Goal: Use online tool/utility: Utilize a website feature to perform a specific function

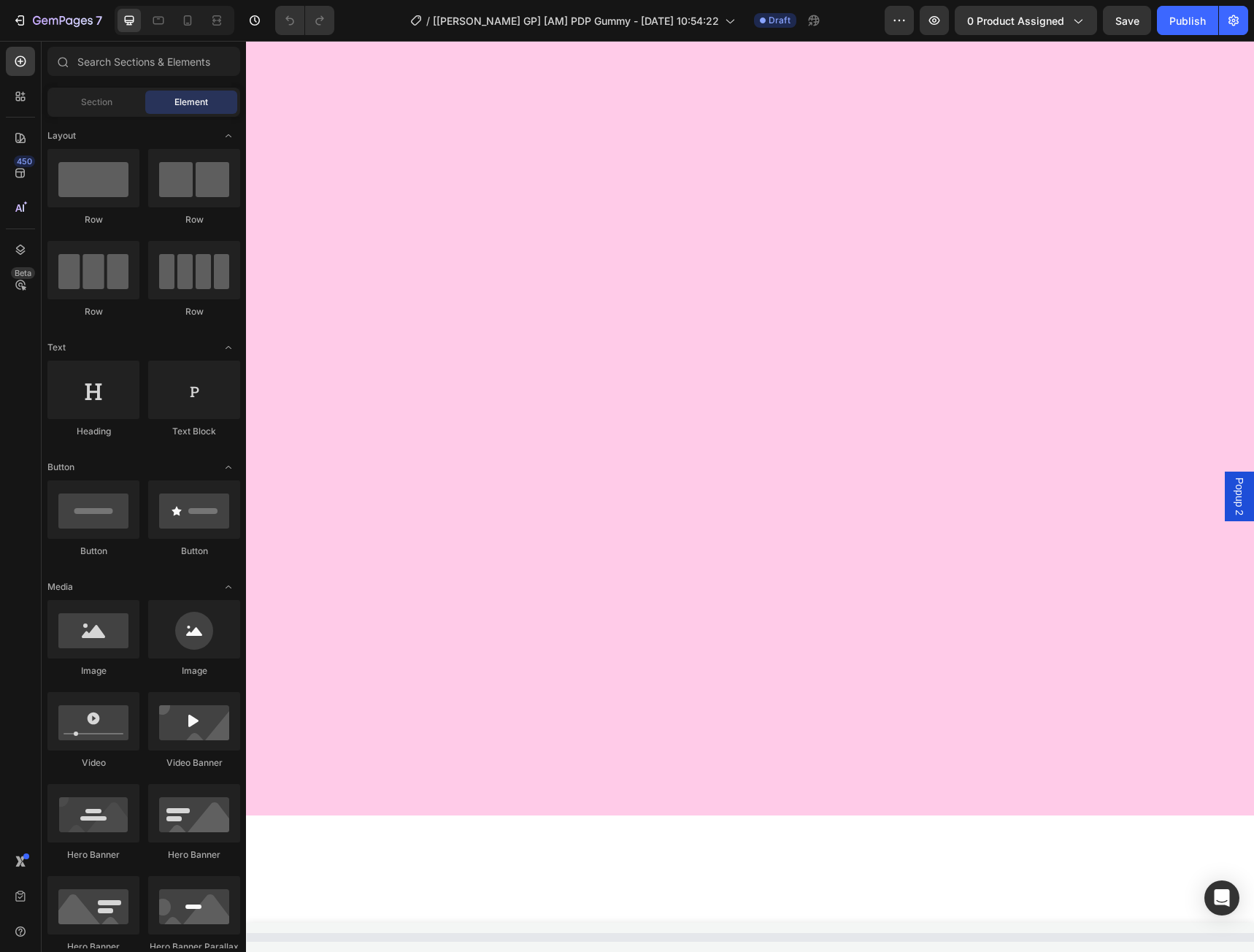
scroll to position [779, 0]
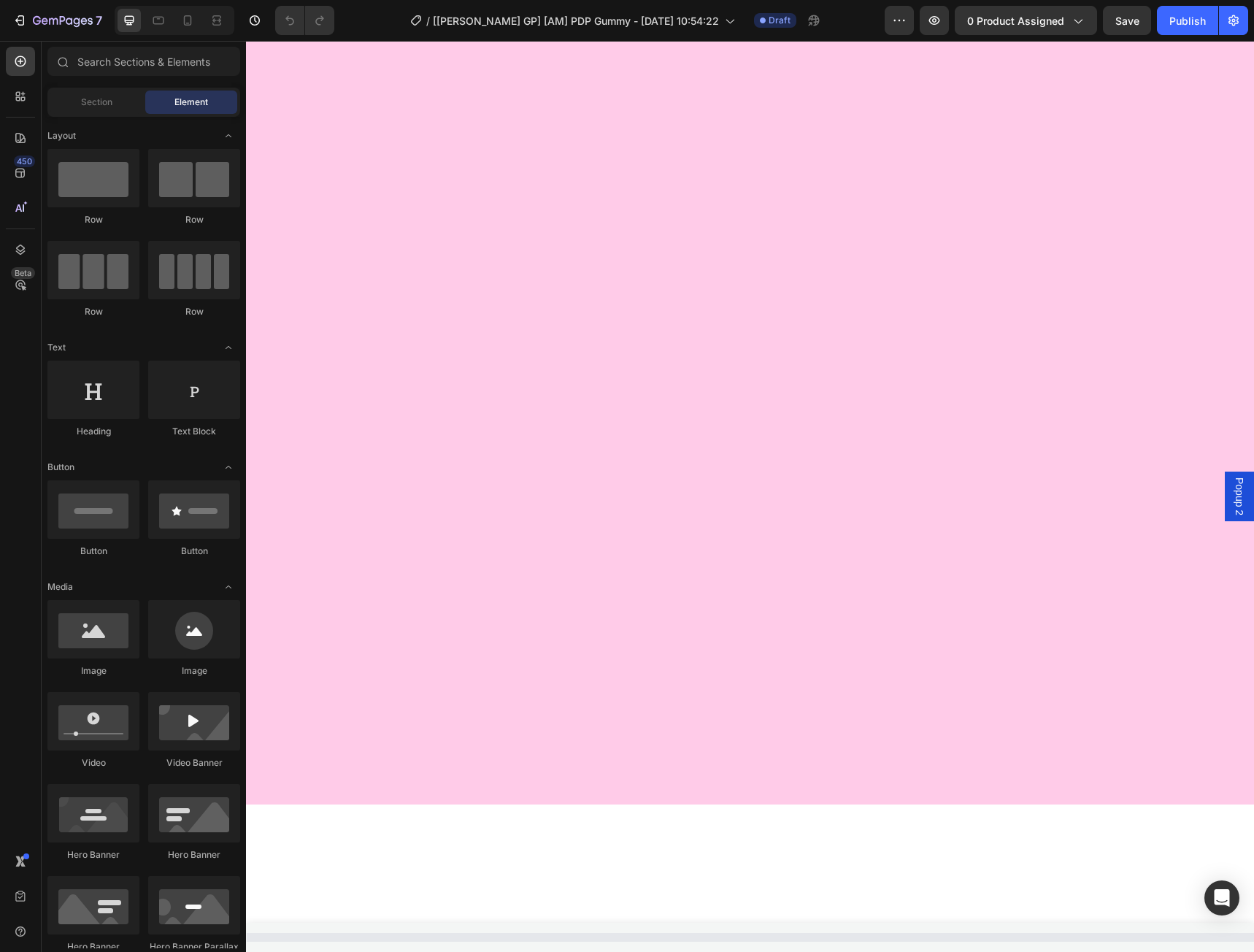
click at [1232, 488] on span "Popup 2" at bounding box center [1240, 497] width 14 height 38
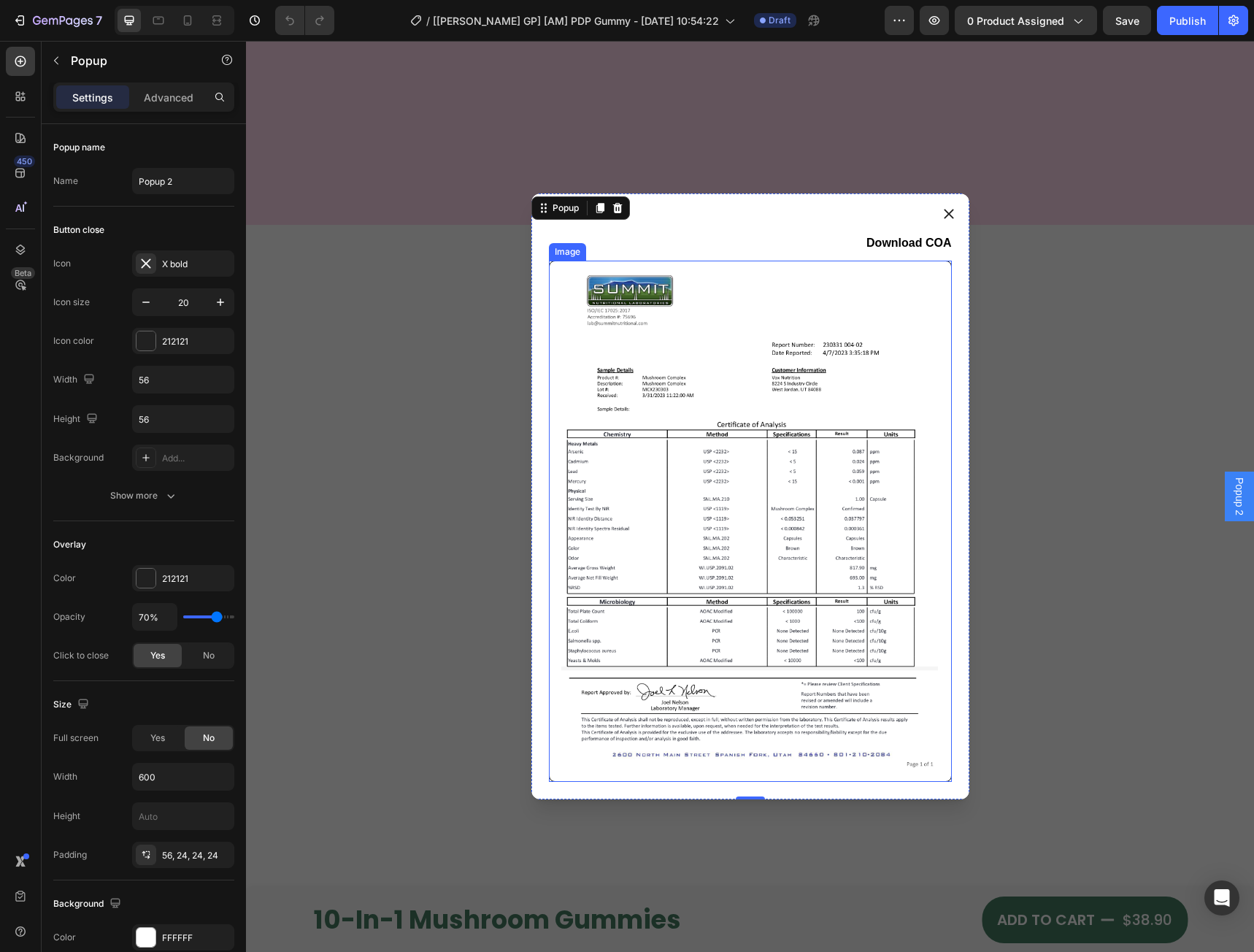
scroll to position [1363, 0]
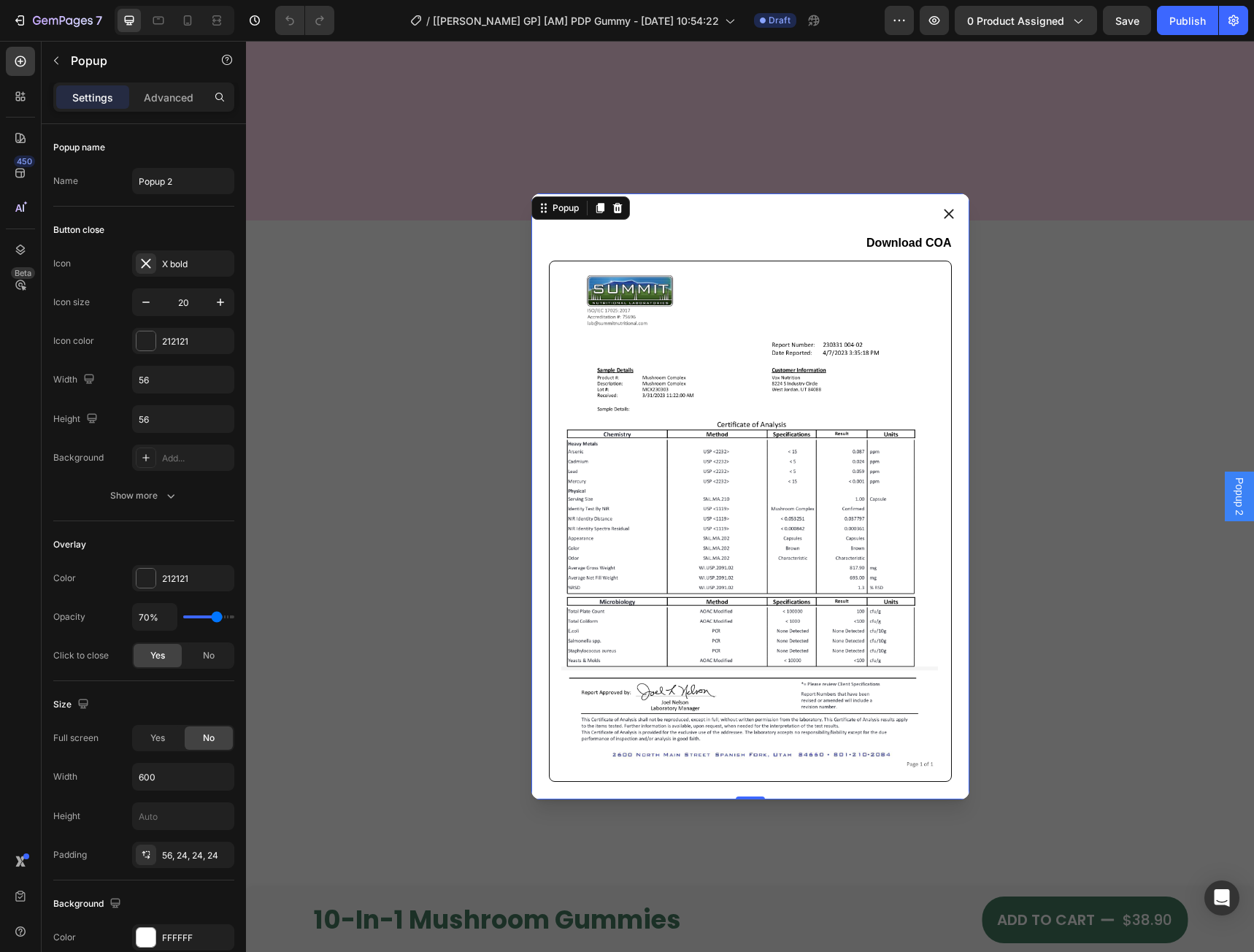
click at [936, 216] on button "Dialog content" at bounding box center [949, 214] width 41 height 41
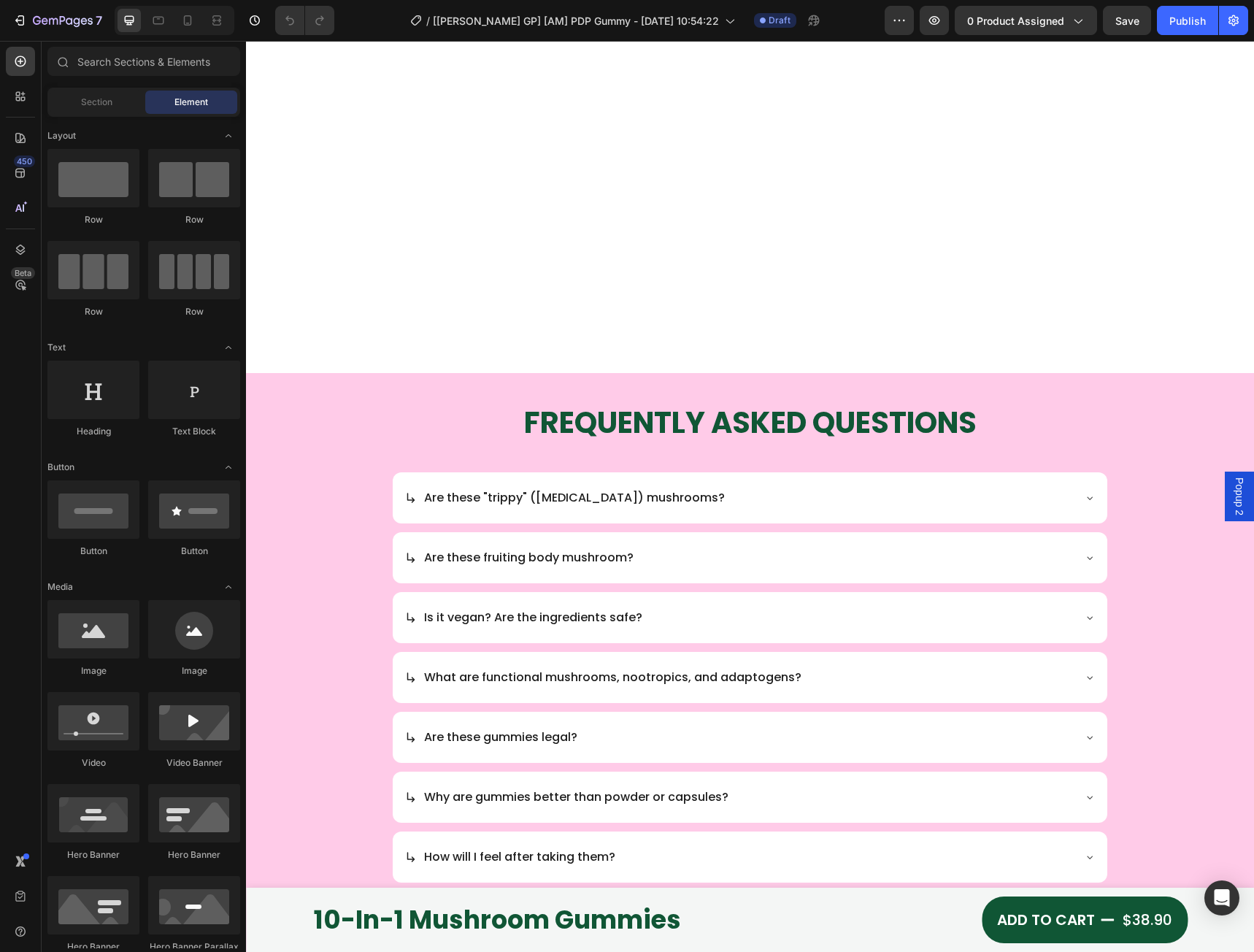
scroll to position [5095, 0]
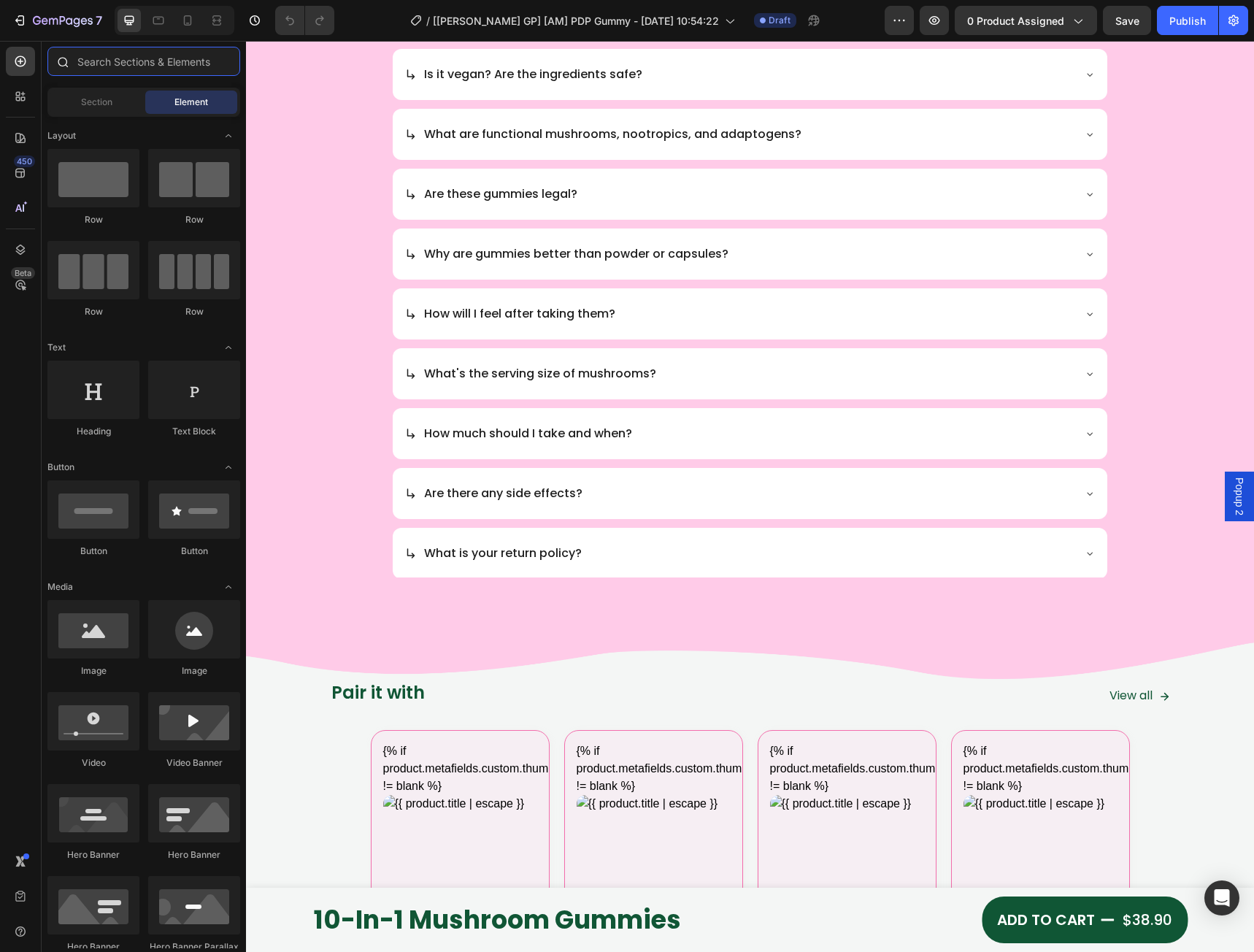
click at [155, 66] on input "text" at bounding box center [144, 61] width 193 height 30
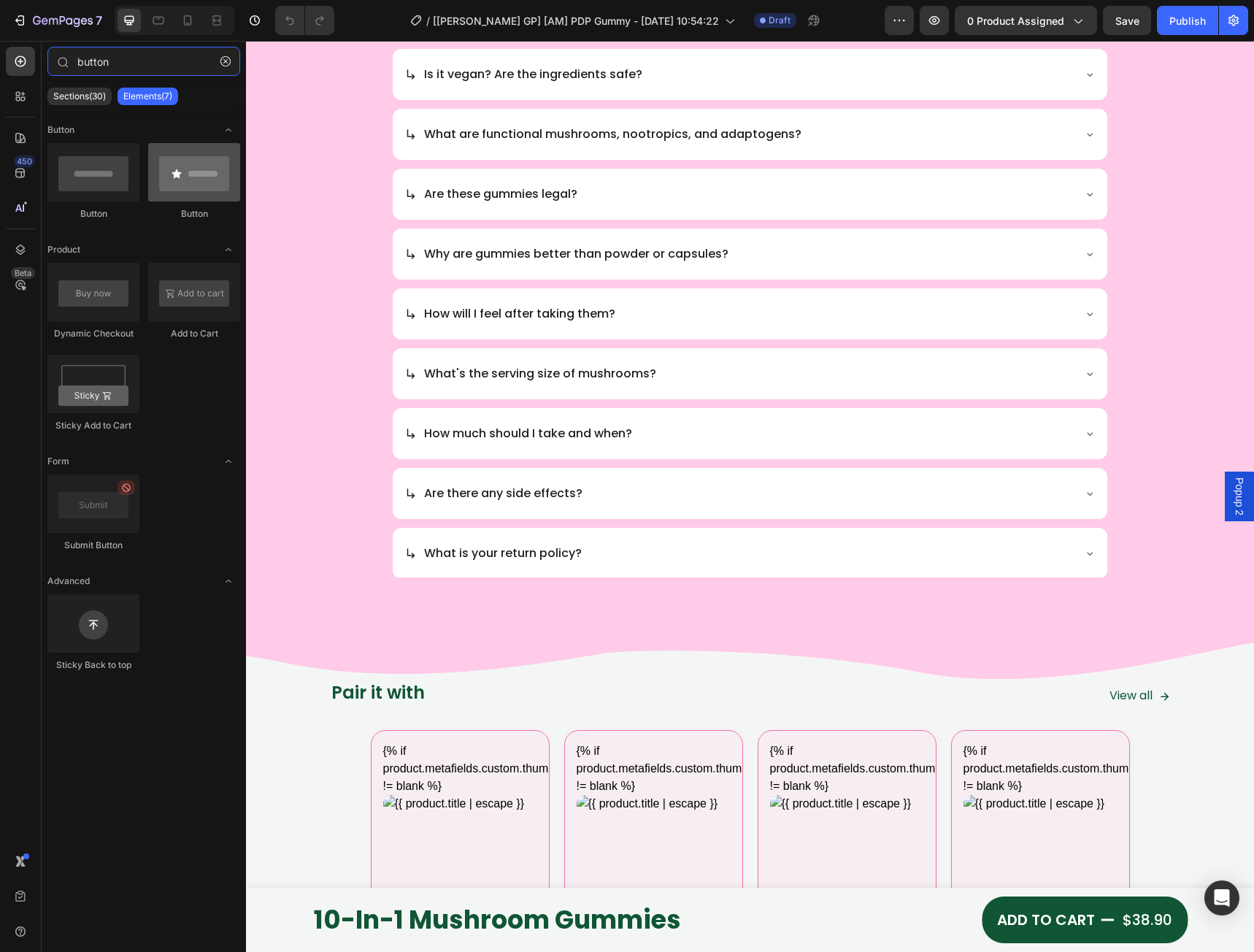
type input "button"
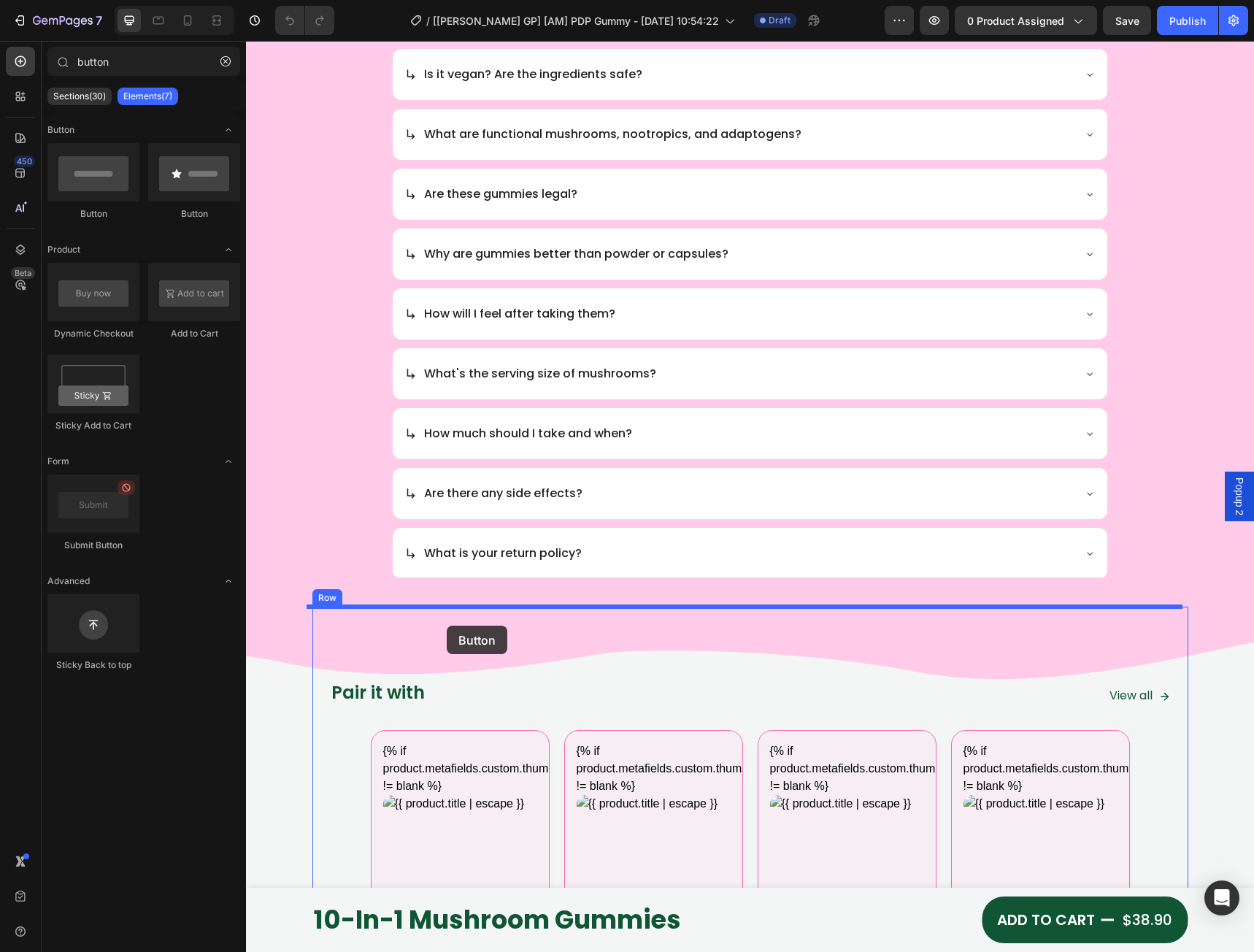
drag, startPoint x: 431, startPoint y: 216, endPoint x: 446, endPoint y: 626, distance: 410.3
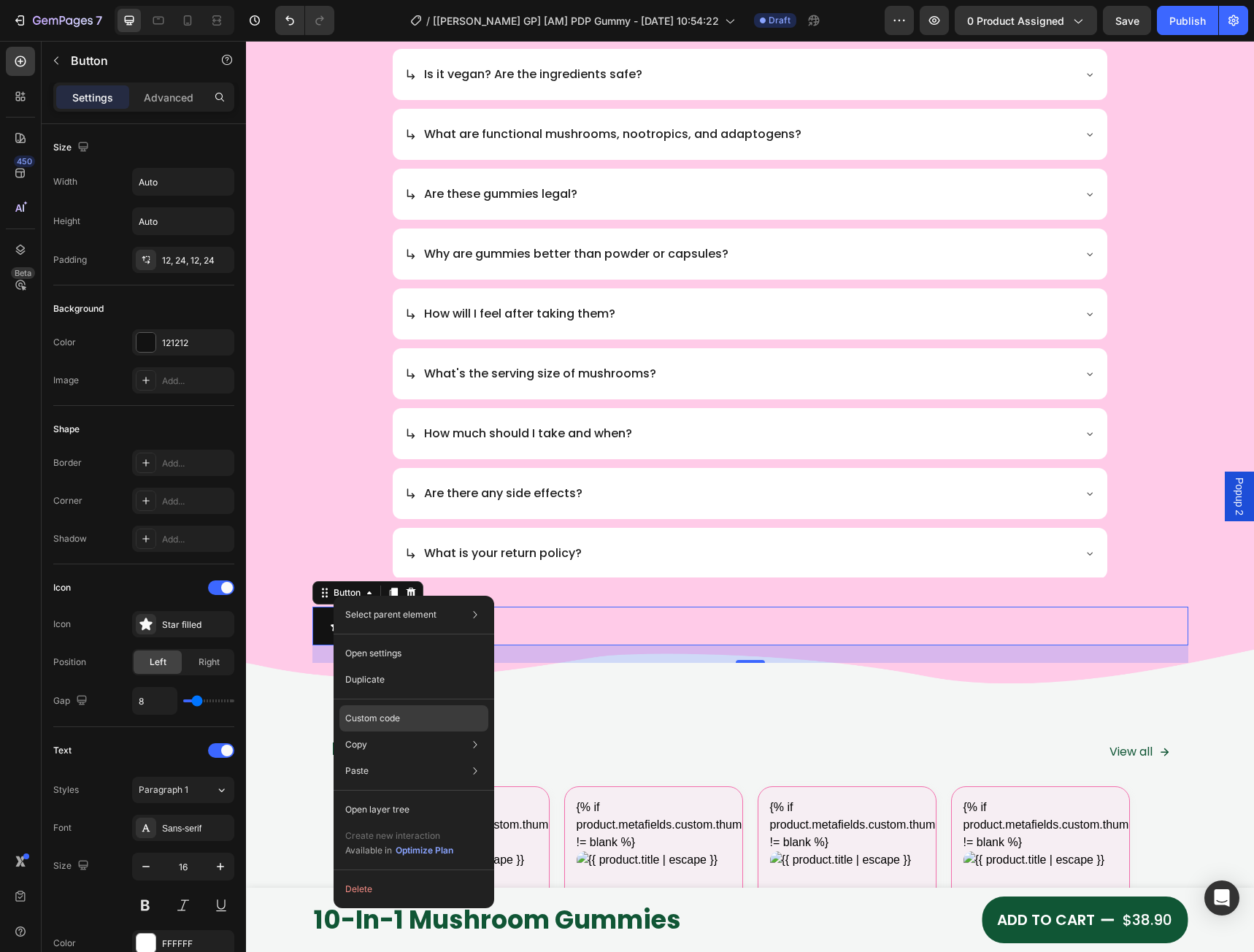
click at [375, 721] on p "Custom code" at bounding box center [372, 718] width 55 height 13
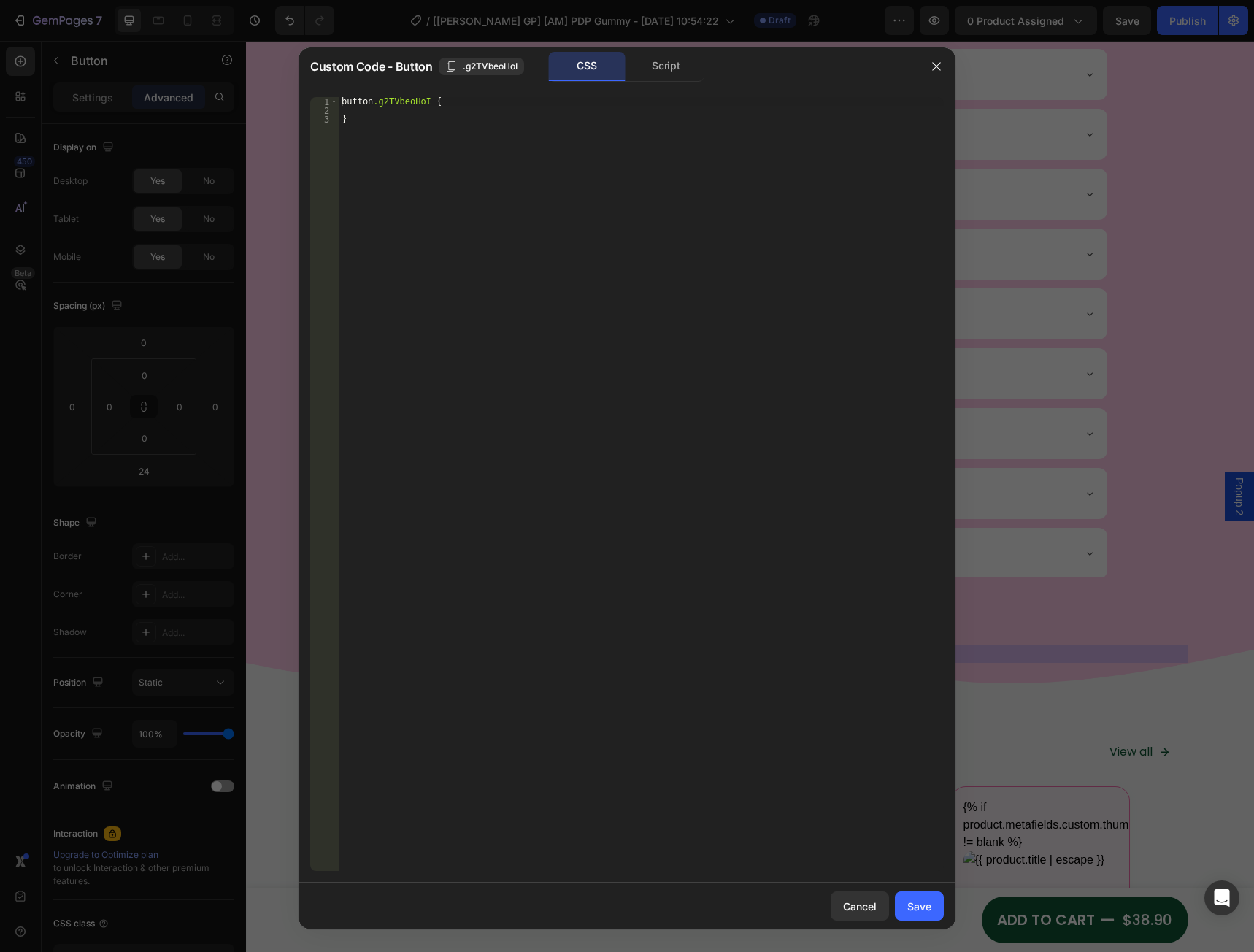
click at [446, 99] on div "button .g2TVbeoHoI { }" at bounding box center [641, 492] width 605 height 791
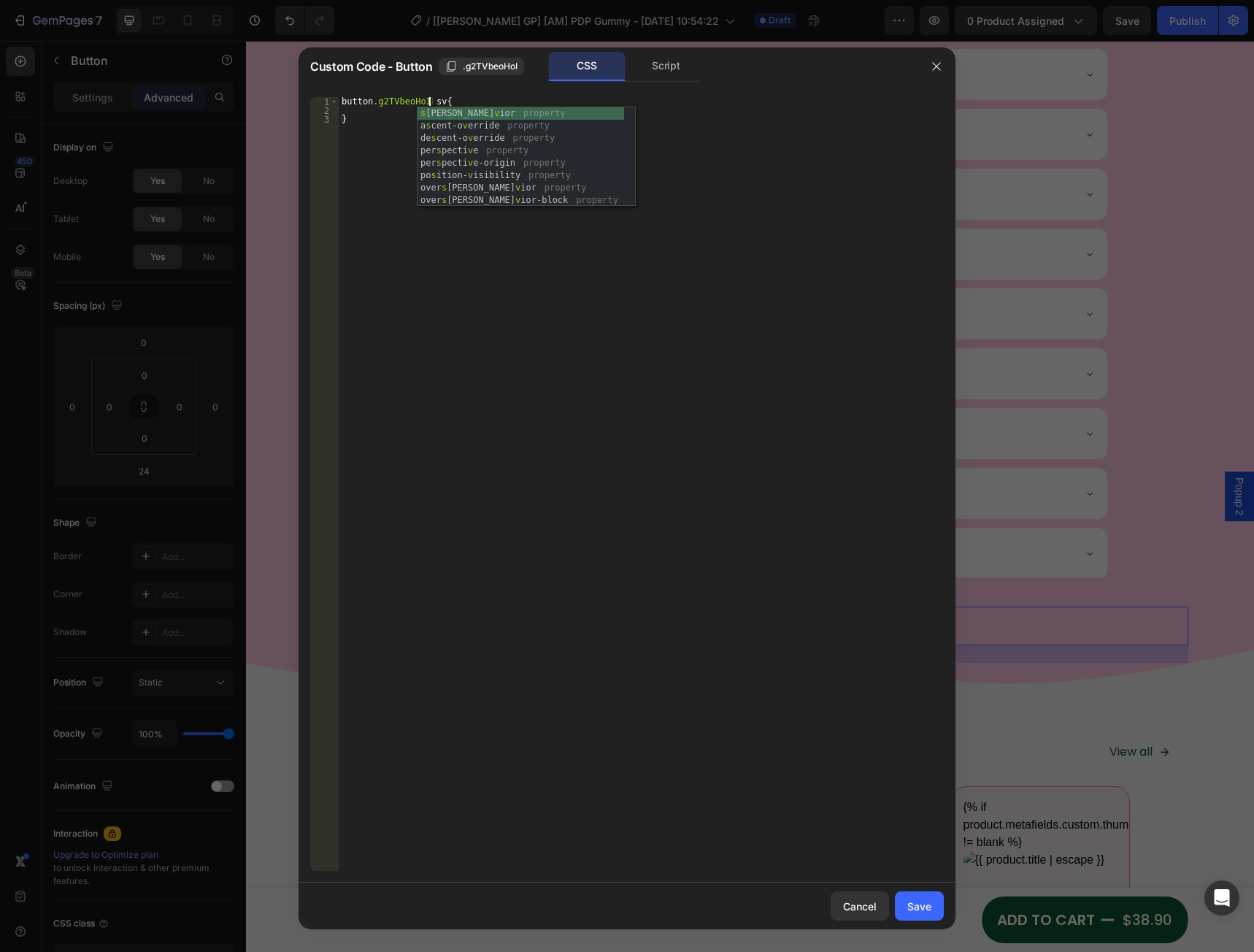
type textarea "button.g2TVbeoHoI svg{"
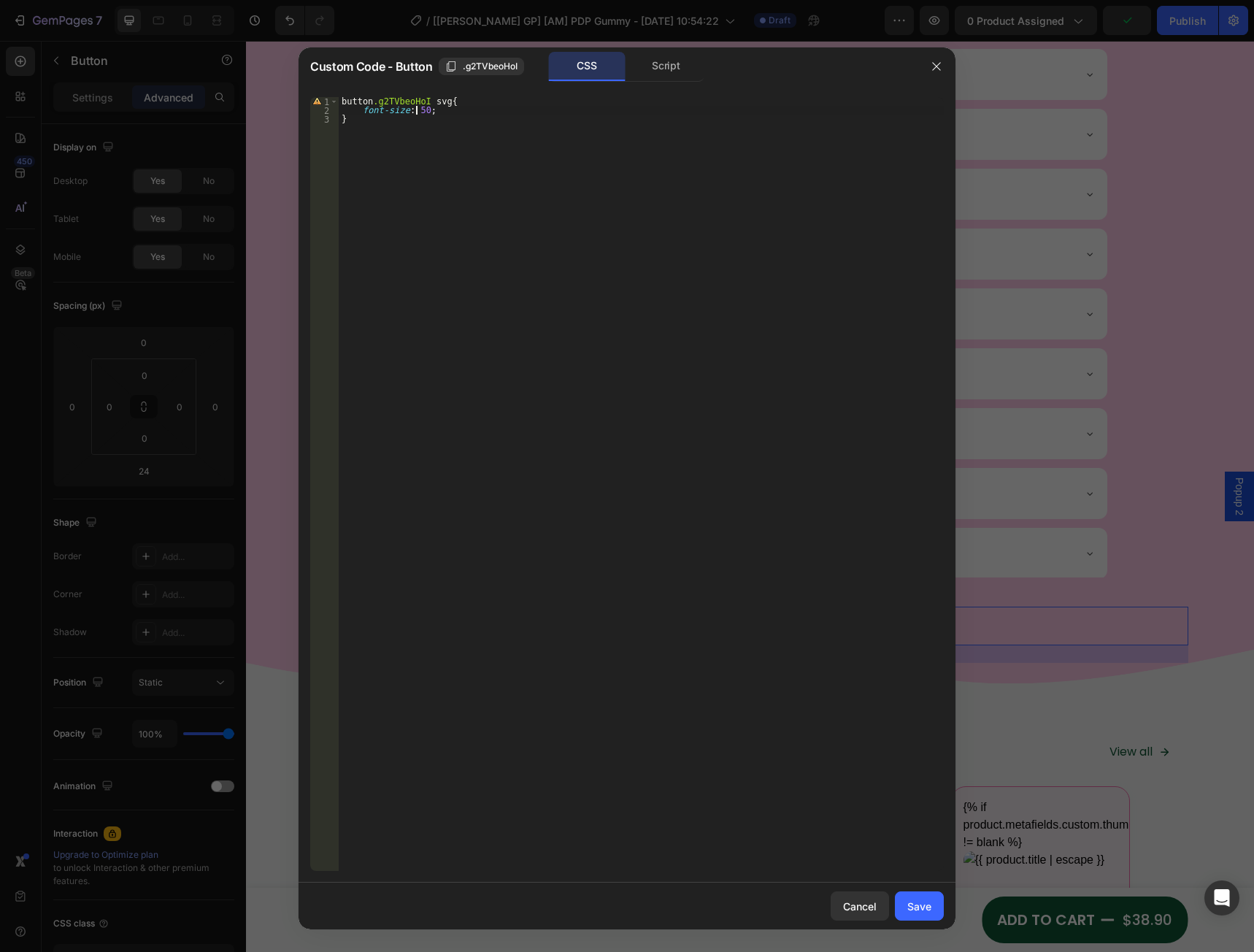
scroll to position [0, 6]
type textarea "font-size: 50px"
drag, startPoint x: 926, startPoint y: 904, endPoint x: 652, endPoint y: 834, distance: 282.8
click at [926, 904] on div "Save" at bounding box center [919, 906] width 24 height 15
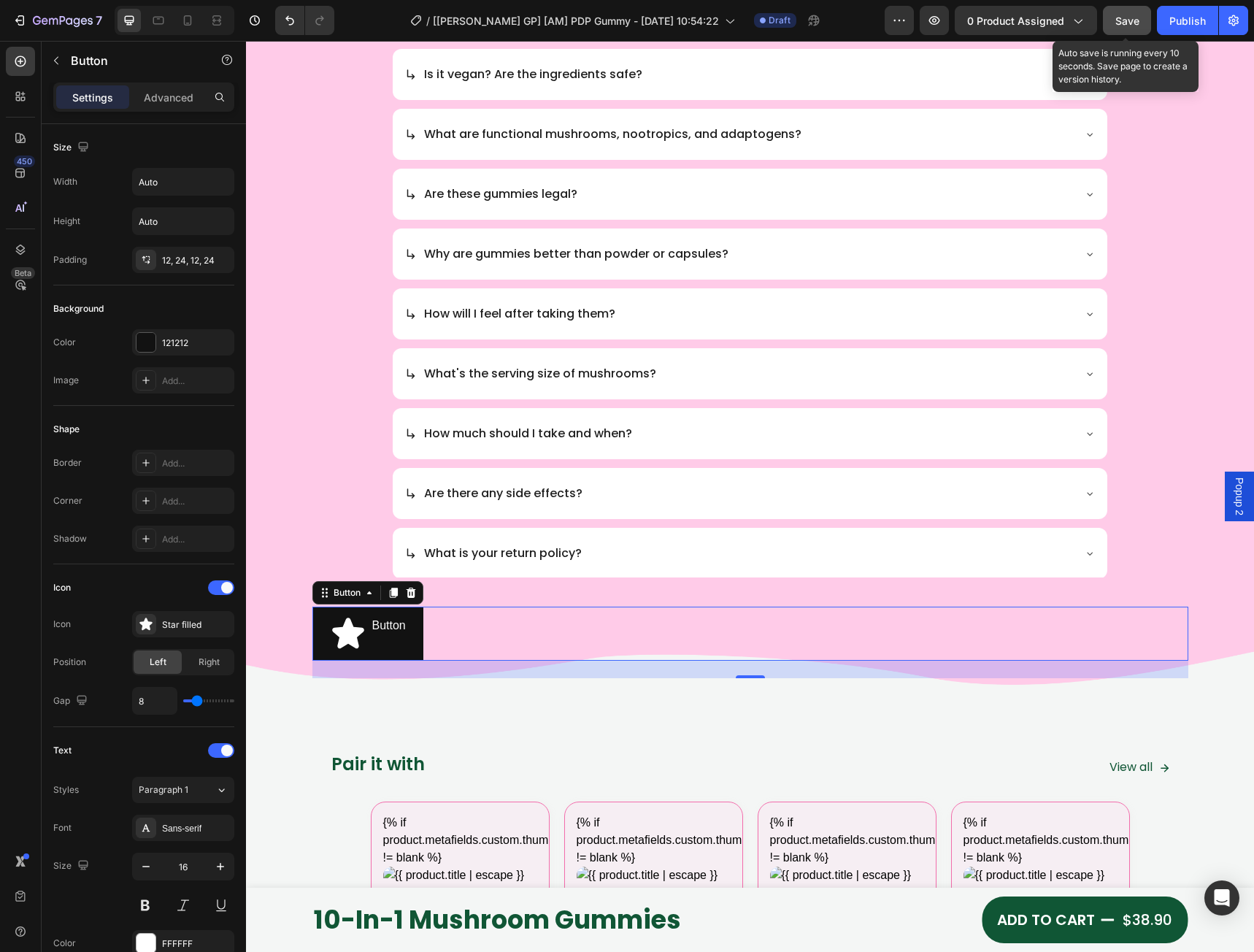
click at [1119, 19] on span "Save" at bounding box center [1127, 21] width 24 height 13
click at [933, 26] on icon "button" at bounding box center [934, 21] width 14 height 14
drag, startPoint x: 57, startPoint y: 57, endPoint x: 103, endPoint y: 98, distance: 61.6
click at [57, 57] on icon "button" at bounding box center [56, 60] width 4 height 8
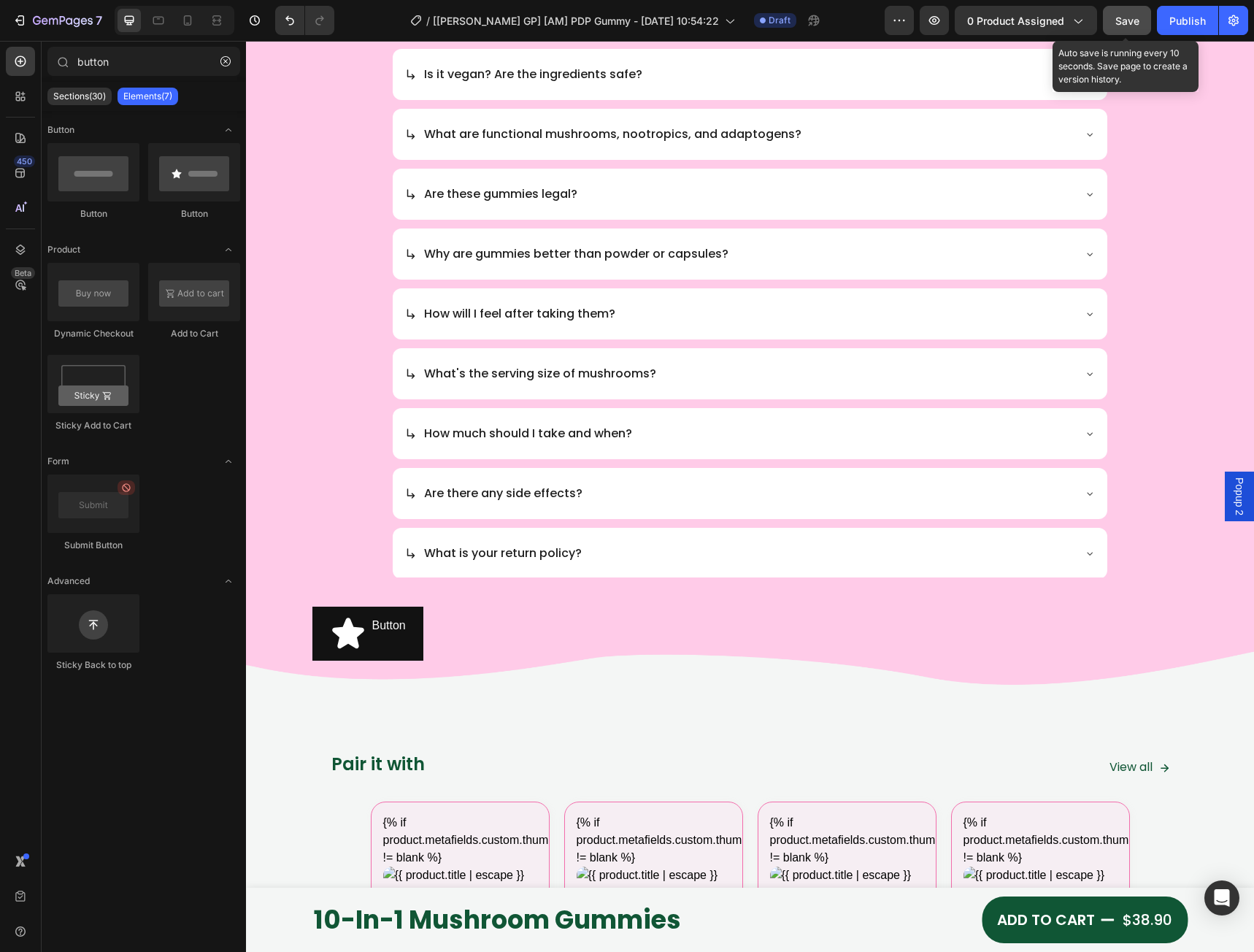
click at [90, 838] on div "Button Button Button Product Dynamic Checkout Add to Cart Sticky Add to Cart Fo…" at bounding box center [144, 527] width 205 height 832
